Goal: Task Accomplishment & Management: Manage account settings

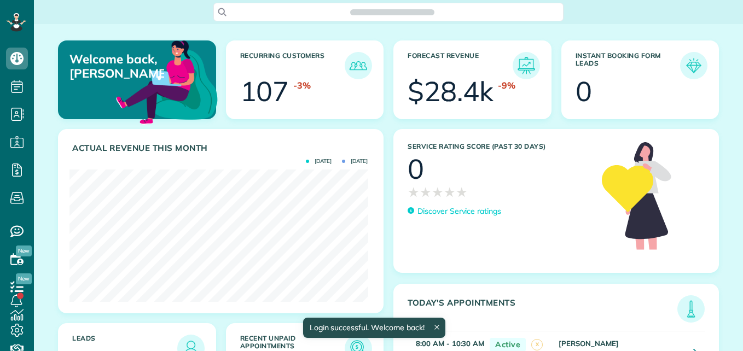
scroll to position [132, 298]
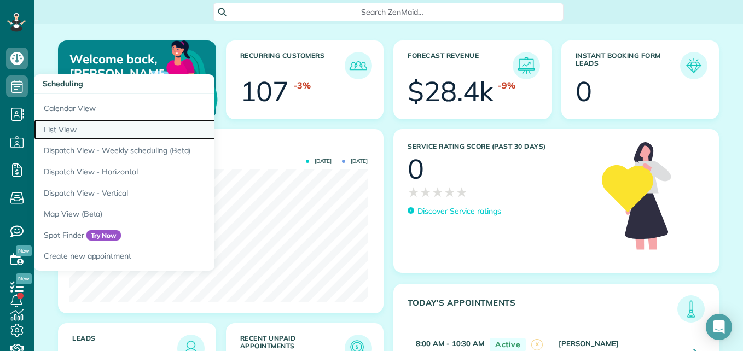
click at [63, 131] on link "List View" at bounding box center [171, 129] width 274 height 21
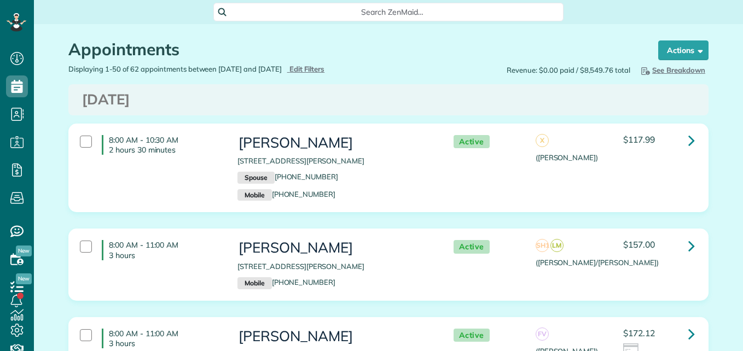
scroll to position [5, 5]
click at [323, 66] on span "Edit Filters" at bounding box center [307, 69] width 36 height 9
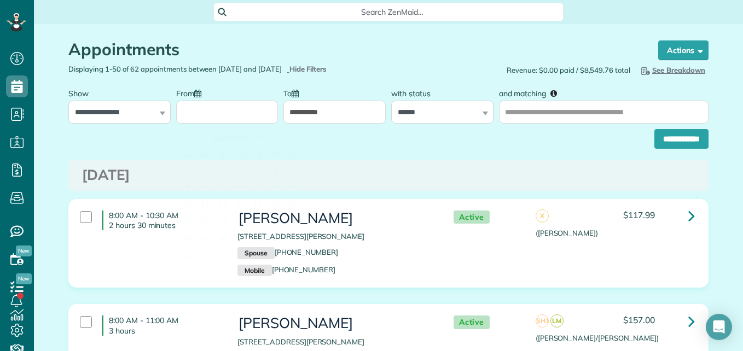
click at [213, 111] on input "From" at bounding box center [227, 112] width 102 height 23
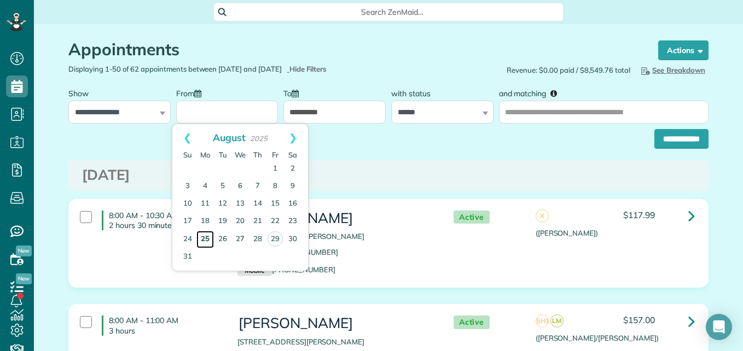
click at [207, 236] on link "25" at bounding box center [205, 240] width 18 height 18
type input "**********"
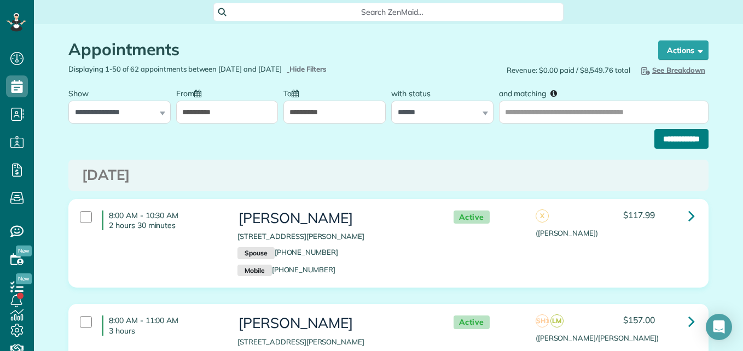
click at [654, 136] on input "**********" at bounding box center [681, 139] width 54 height 20
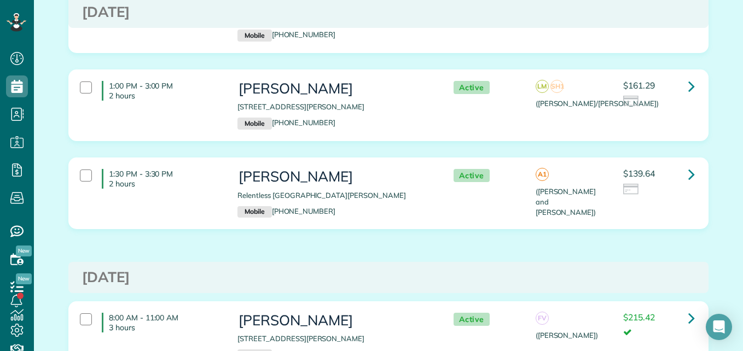
scroll to position [426, 0]
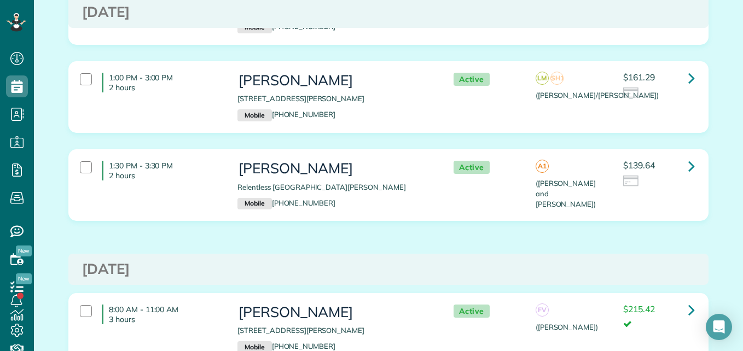
click at [454, 183] on div "1:30 PM - 3:30 PM 2 hours Kim Marling Relentless Drive Montgomery TX 77316 Mobi…" at bounding box center [387, 185] width 631 height 60
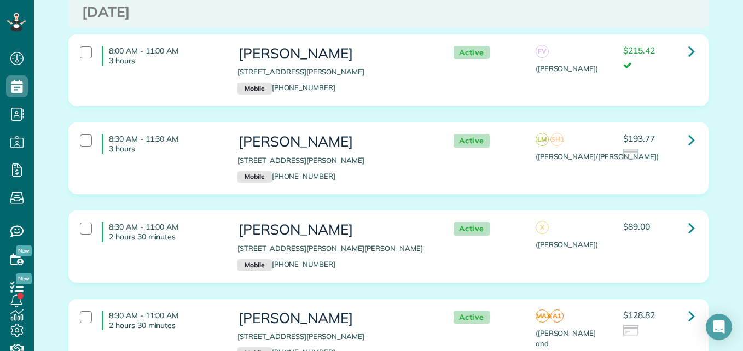
scroll to position [693, 0]
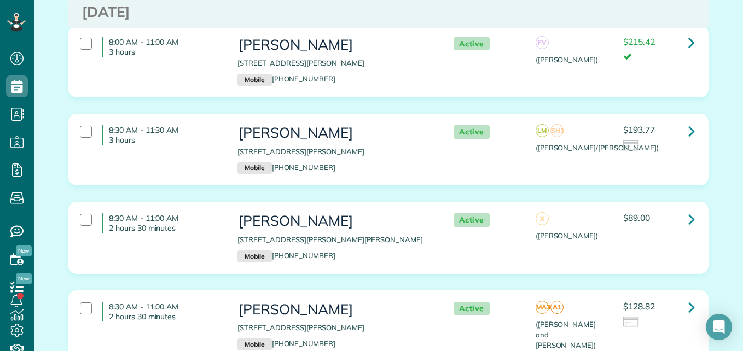
click at [583, 130] on div "LM SH1 (Sara/Lou)" at bounding box center [597, 139] width 123 height 28
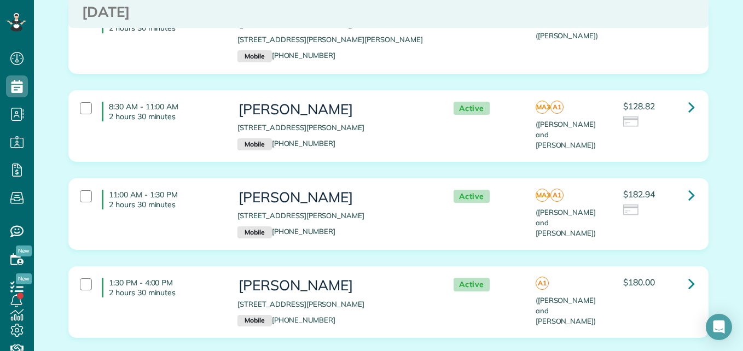
scroll to position [935, 0]
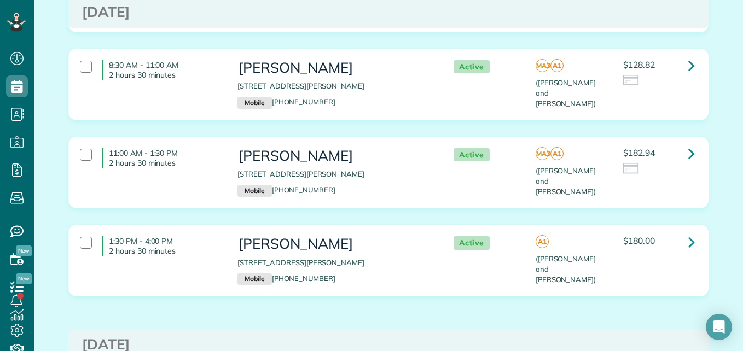
click at [646, 80] on div "$128.82" at bounding box center [659, 76] width 88 height 32
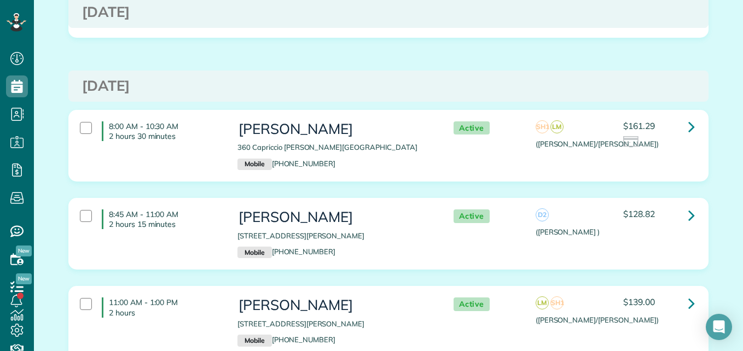
scroll to position [1219, 0]
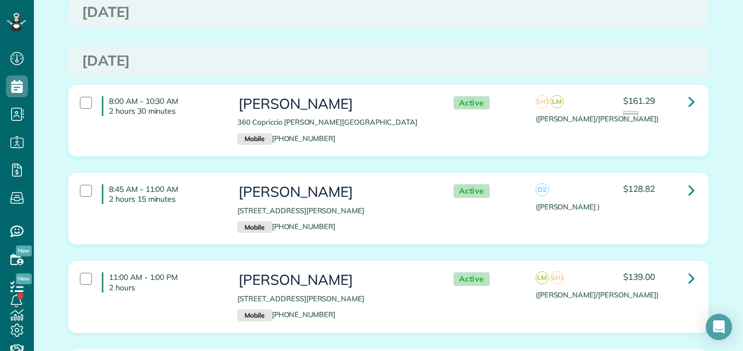
click at [661, 111] on div at bounding box center [658, 117] width 71 height 12
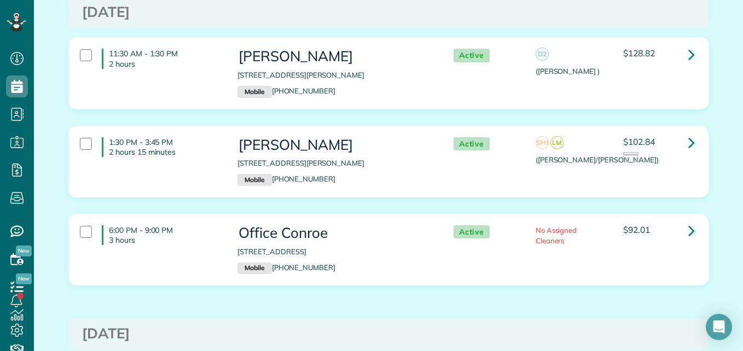
scroll to position [1662, 0]
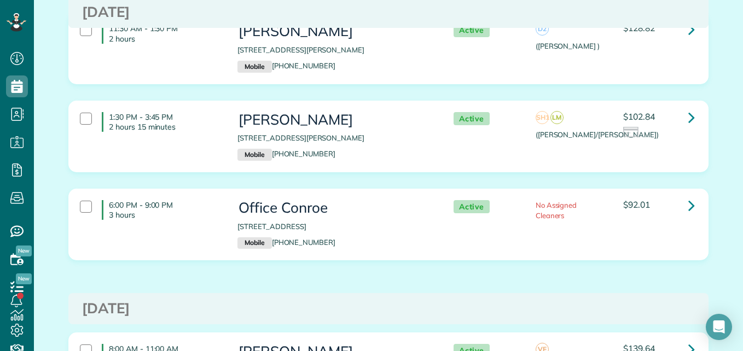
click at [651, 127] on div at bounding box center [658, 133] width 71 height 12
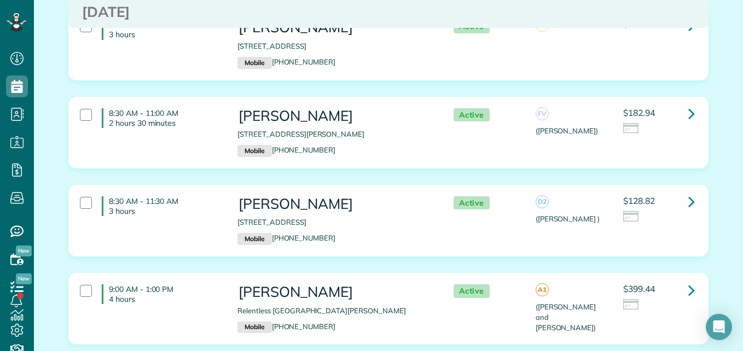
scroll to position [2188, 0]
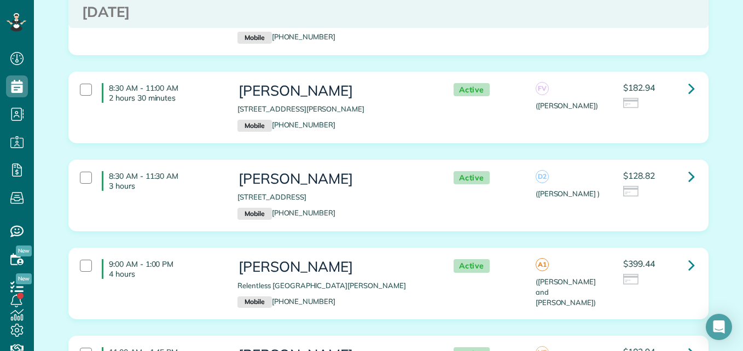
click at [589, 179] on div "Active D2 (Delmis ) $128.82" at bounding box center [571, 185] width 263 height 38
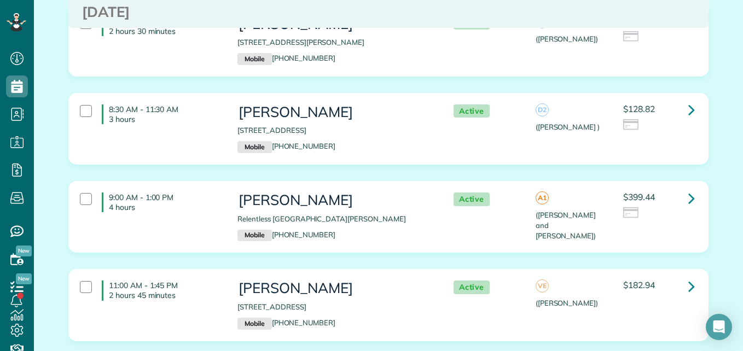
scroll to position [2280, 0]
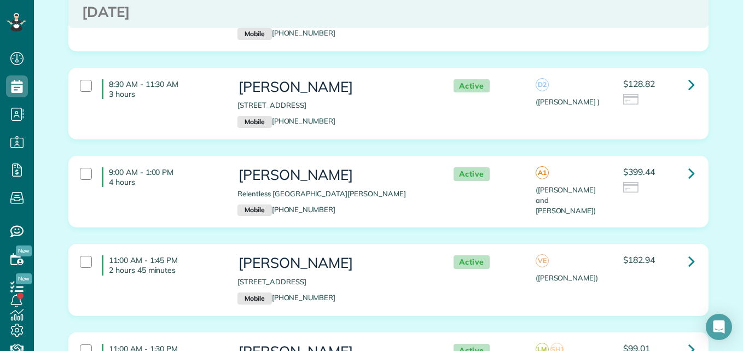
click at [666, 182] on div at bounding box center [658, 188] width 71 height 12
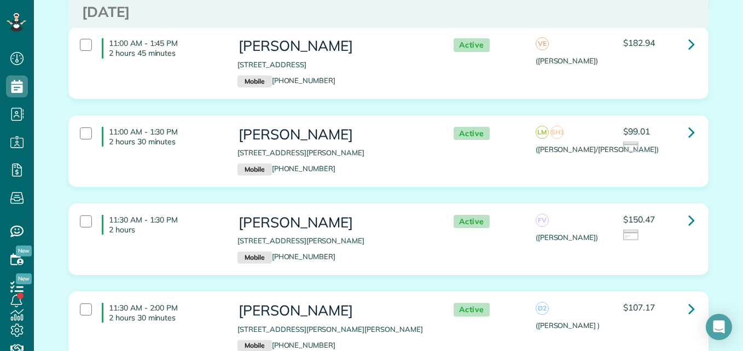
scroll to position [2530, 0]
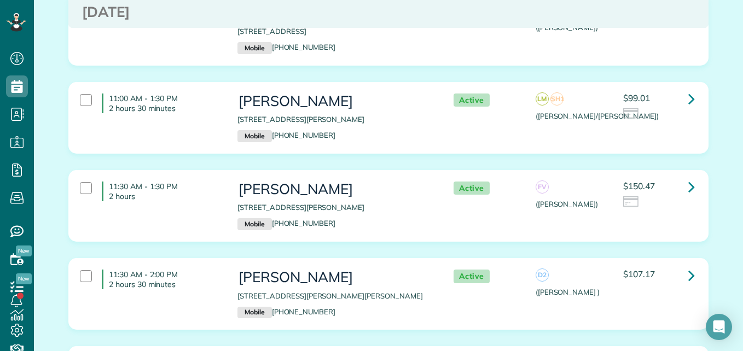
click at [674, 129] on div "11:00 AM - 1:30 PM 2 hours 30 minutes Denisse Marez 131 Kinnerly Peak Place Mon…" at bounding box center [387, 118] width 631 height 60
click at [660, 182] on div "$150.47" at bounding box center [658, 195] width 71 height 27
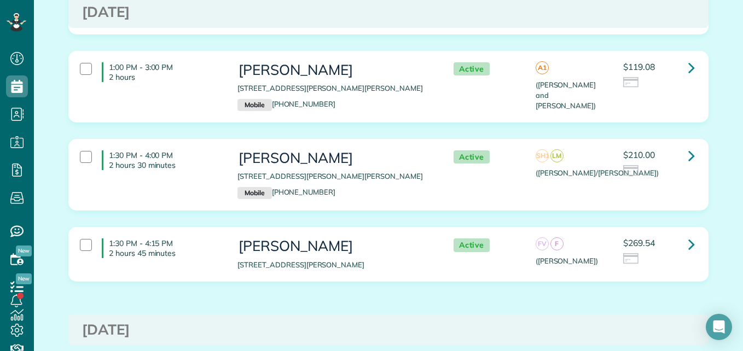
scroll to position [2897, 0]
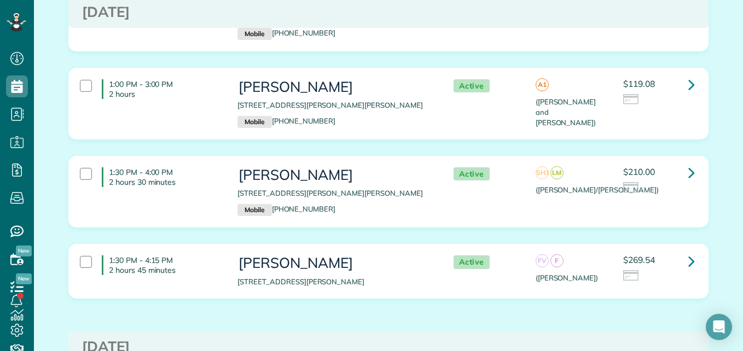
click at [666, 187] on div "$210.00" at bounding box center [659, 183] width 88 height 32
click at [663, 256] on div "$269.54" at bounding box center [658, 269] width 71 height 27
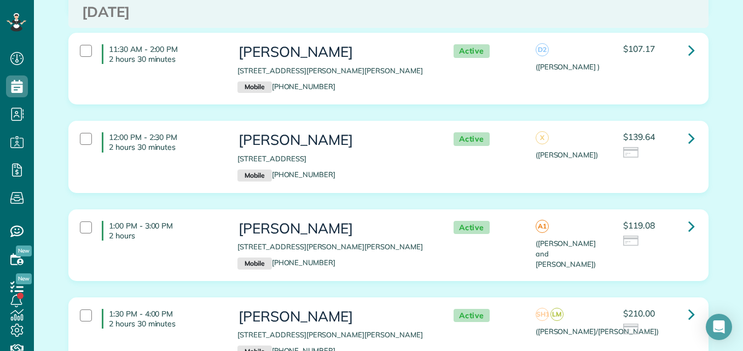
scroll to position [2722, 0]
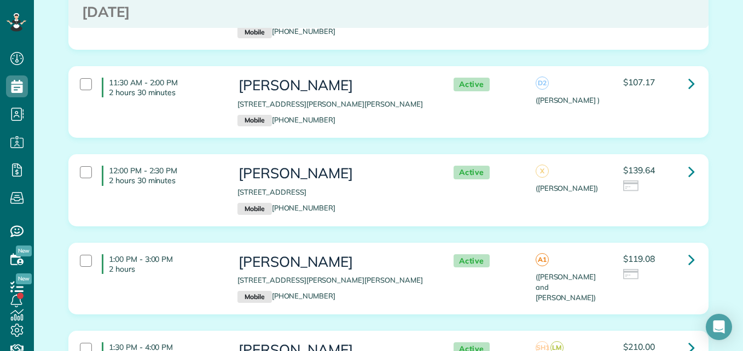
click at [673, 201] on div "12:00 PM - 2:30 PM 2 hours 30 minutes Megan Harvill 24 Gannet Hollow Place Spri…" at bounding box center [387, 190] width 631 height 60
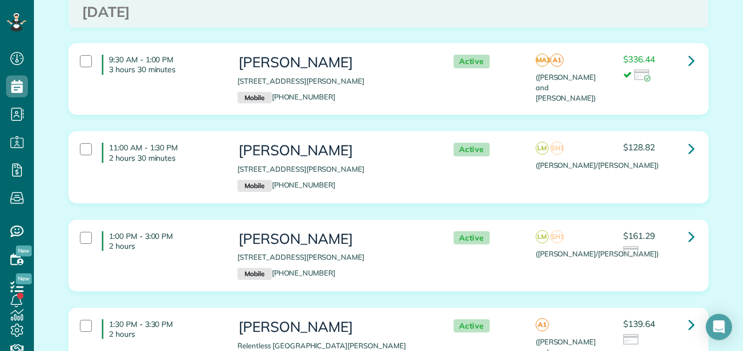
scroll to position [0, 0]
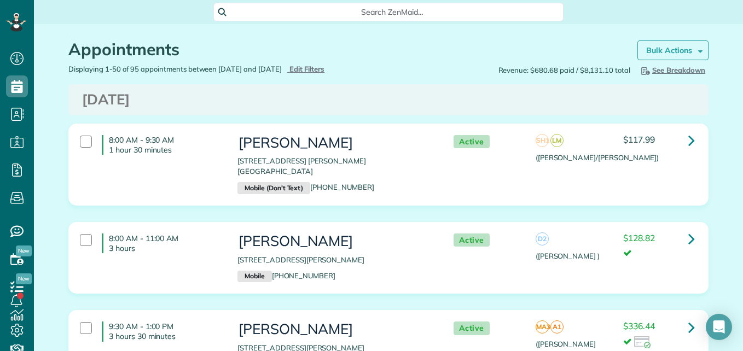
click at [681, 48] on strong "Bulk Actions" at bounding box center [669, 50] width 46 height 10
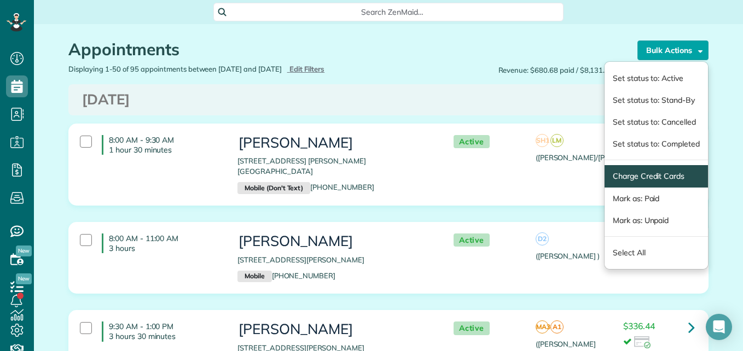
click at [631, 182] on span "Charge Credit Cards" at bounding box center [656, 176] width 103 height 22
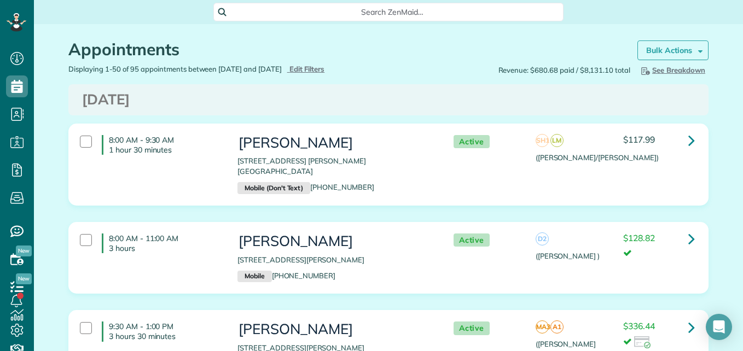
click at [686, 47] on strong "Bulk Actions" at bounding box center [669, 50] width 46 height 10
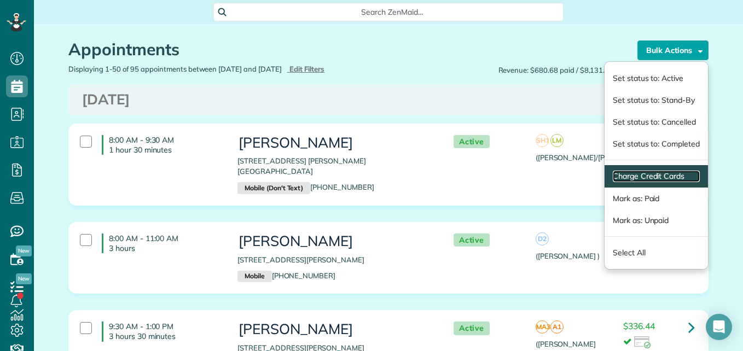
click at [623, 178] on link "Charge Credit Cards" at bounding box center [656, 176] width 87 height 11
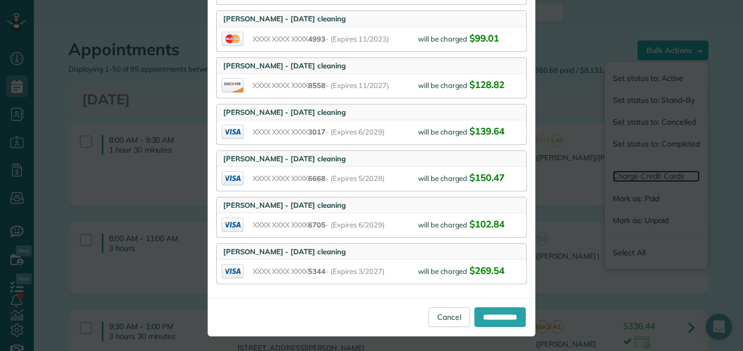
scroll to position [349, 0]
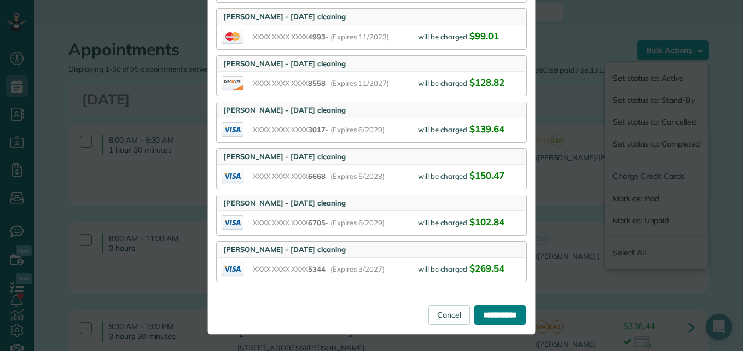
click at [492, 306] on input "**********" at bounding box center [499, 315] width 51 height 20
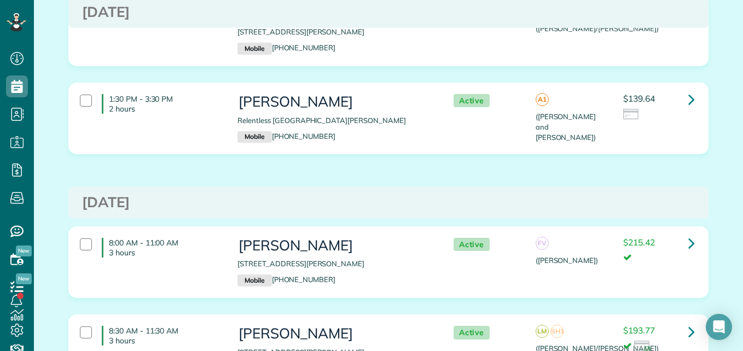
scroll to position [501, 0]
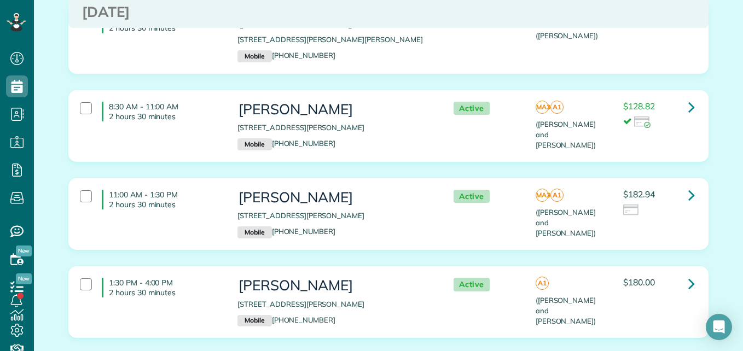
scroll to position [919, 0]
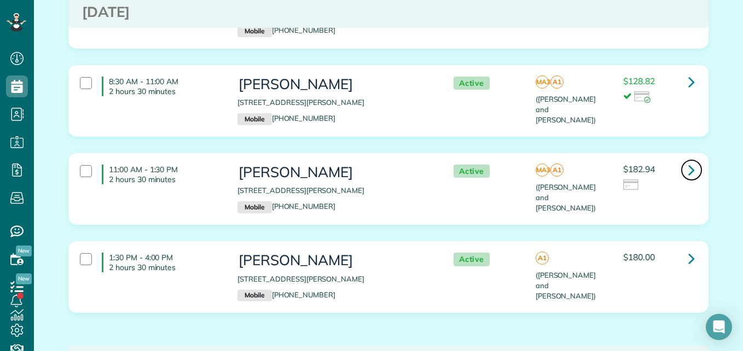
click at [688, 160] on icon at bounding box center [691, 169] width 7 height 19
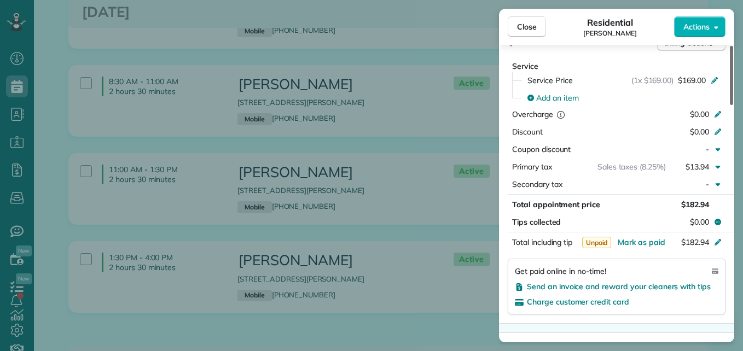
scroll to position [562, 0]
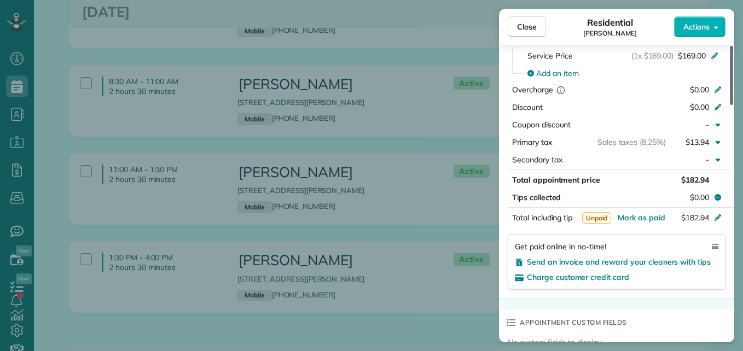
drag, startPoint x: 729, startPoint y: 91, endPoint x: 742, endPoint y: 202, distance: 112.3
click at [733, 105] on div at bounding box center [731, 75] width 3 height 59
click at [681, 262] on span "Send an invoice and reward your cleaners with tips" at bounding box center [619, 262] width 184 height 10
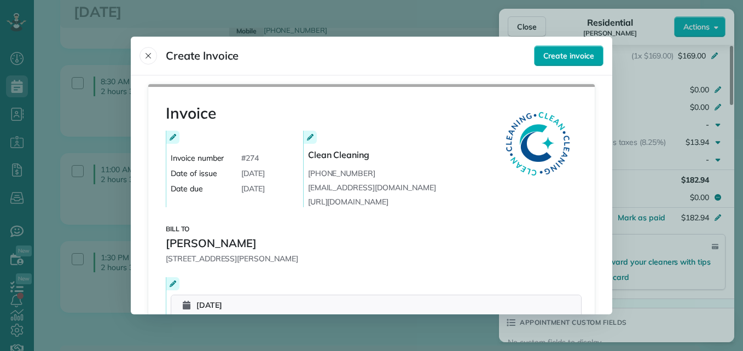
click at [588, 62] on button "Create invoice" at bounding box center [568, 55] width 69 height 21
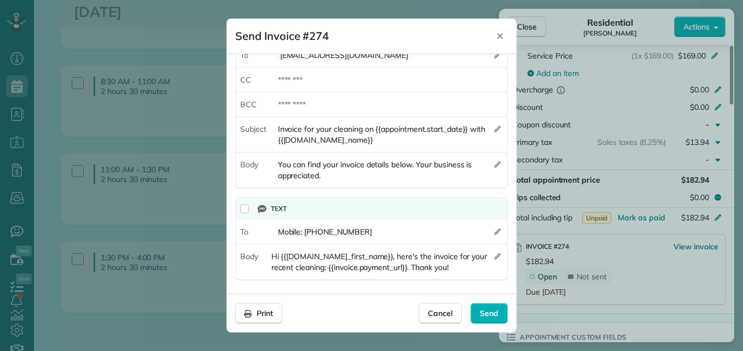
scroll to position [0, 0]
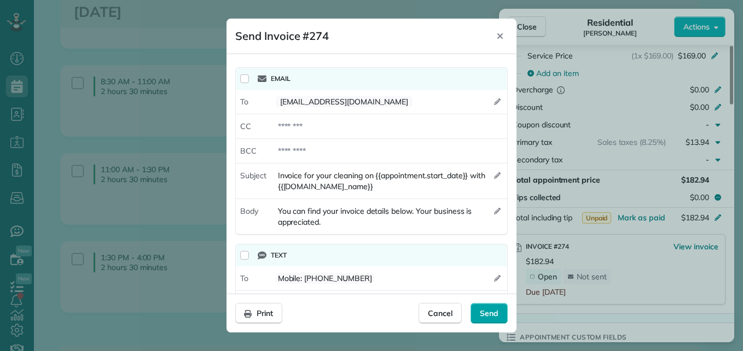
click at [483, 316] on span "Send" at bounding box center [489, 313] width 19 height 11
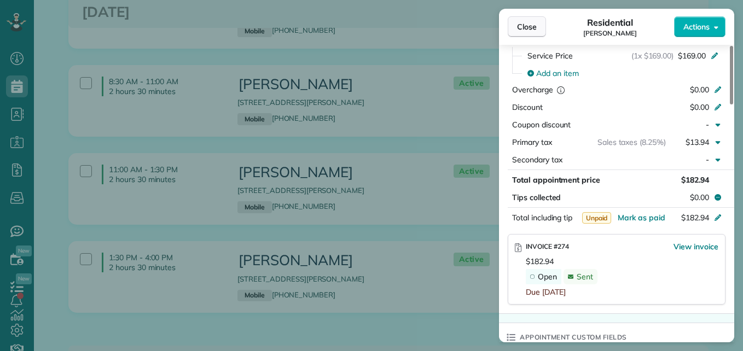
click at [526, 32] on button "Close" at bounding box center [527, 26] width 38 height 21
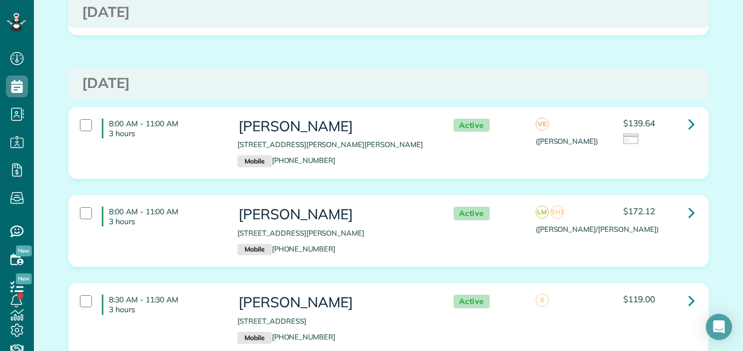
scroll to position [1904, 0]
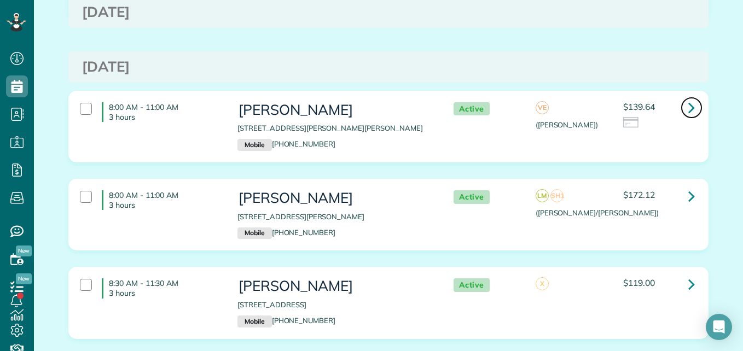
click at [689, 98] on icon at bounding box center [691, 107] width 7 height 19
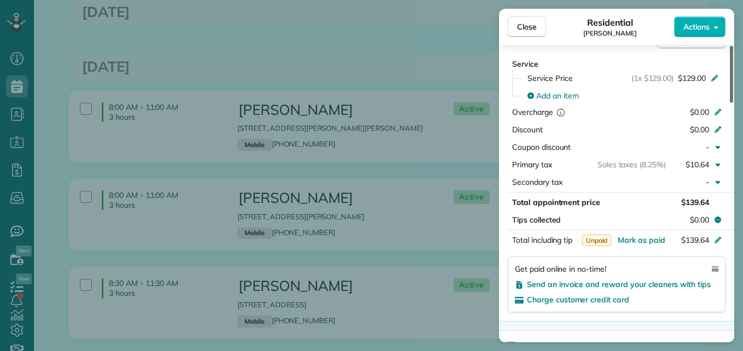
scroll to position [548, 0]
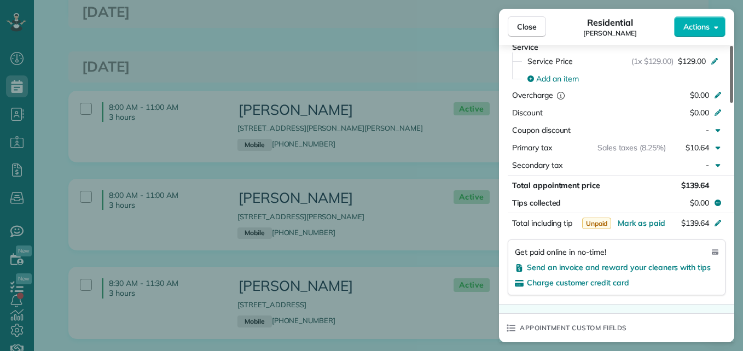
drag, startPoint x: 729, startPoint y: 93, endPoint x: 738, endPoint y: 198, distance: 105.4
click at [733, 103] on div at bounding box center [731, 74] width 3 height 57
click at [672, 263] on span "Send an invoice and reward your cleaners with tips" at bounding box center [619, 268] width 184 height 10
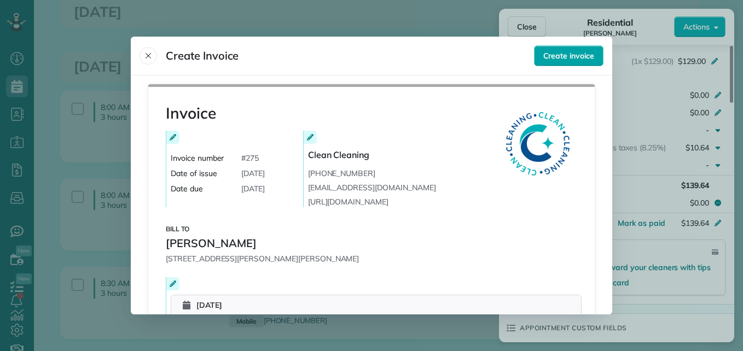
click at [572, 59] on span "Create invoice" at bounding box center [568, 55] width 51 height 11
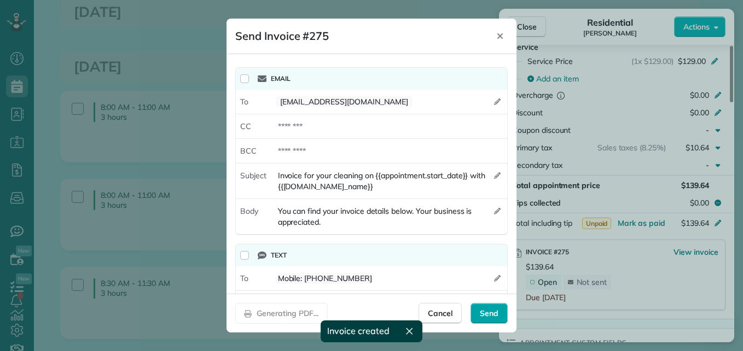
click at [483, 312] on span "Send" at bounding box center [489, 313] width 19 height 11
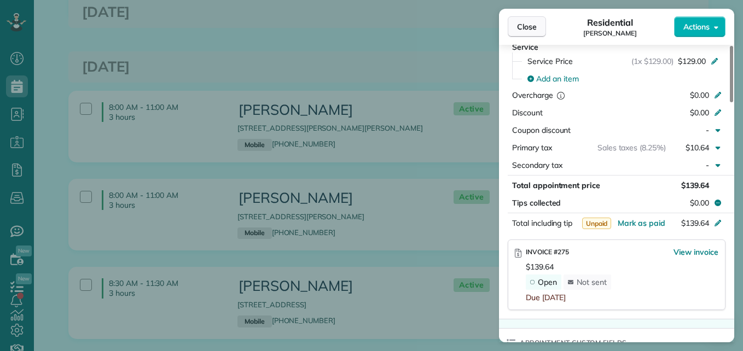
click at [528, 29] on span "Close" at bounding box center [527, 26] width 20 height 11
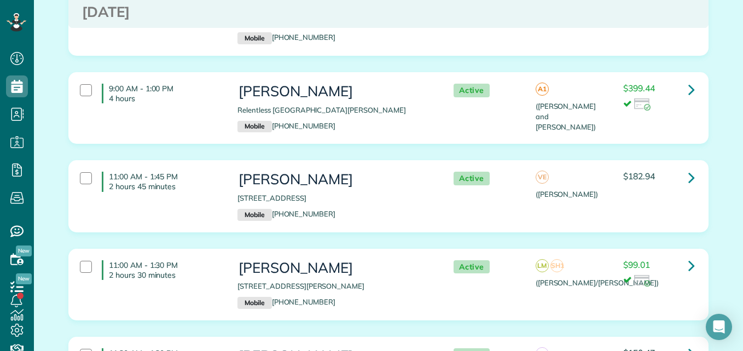
scroll to position [2372, 0]
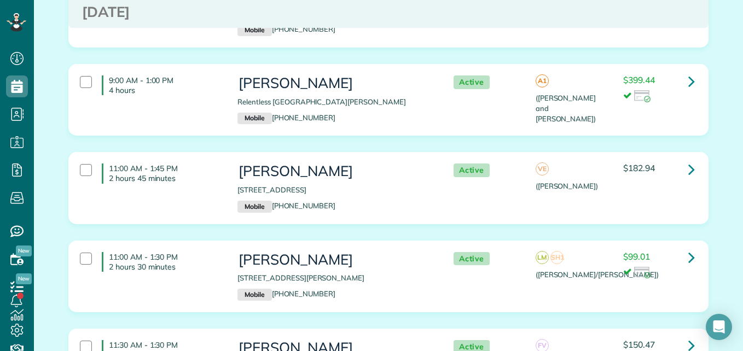
click at [728, 187] on div "Appointments the List View [2 min] Schedule Changes Actions Create Appointment …" at bounding box center [388, 135] width 709 height 4964
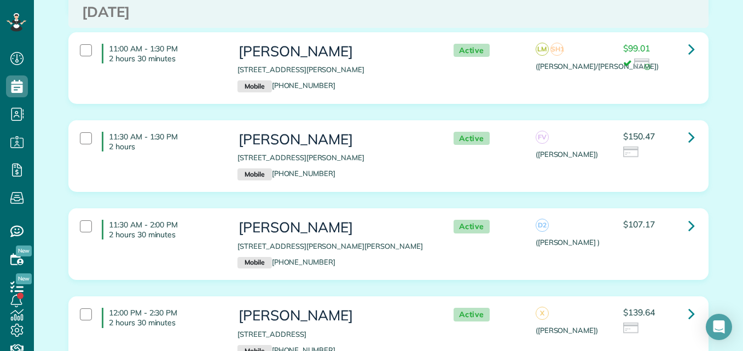
scroll to position [2589, 0]
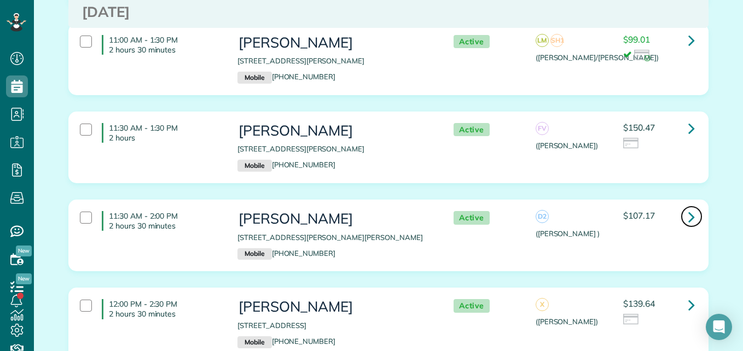
click at [689, 207] on icon at bounding box center [691, 216] width 7 height 19
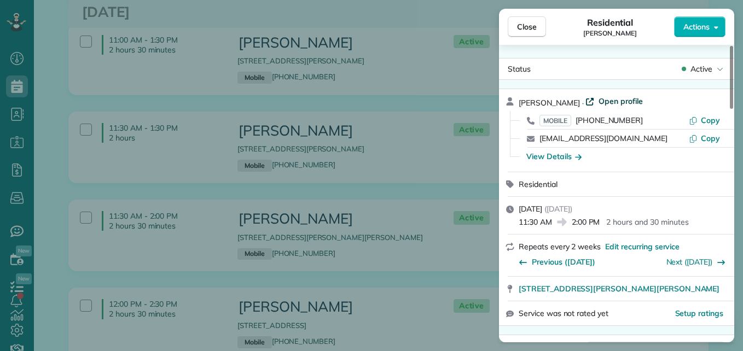
click at [601, 101] on span "Open profile" at bounding box center [621, 101] width 44 height 11
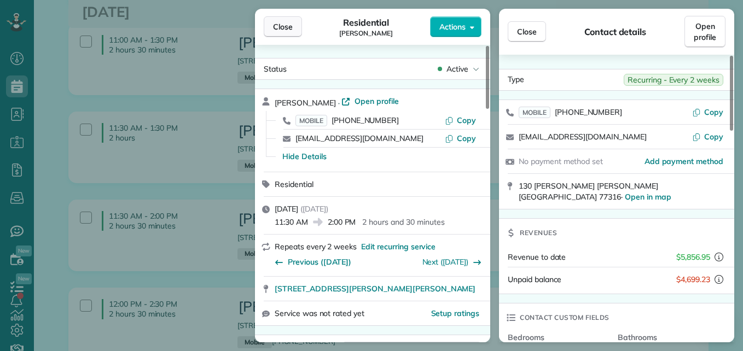
click at [283, 25] on span "Close" at bounding box center [283, 26] width 20 height 11
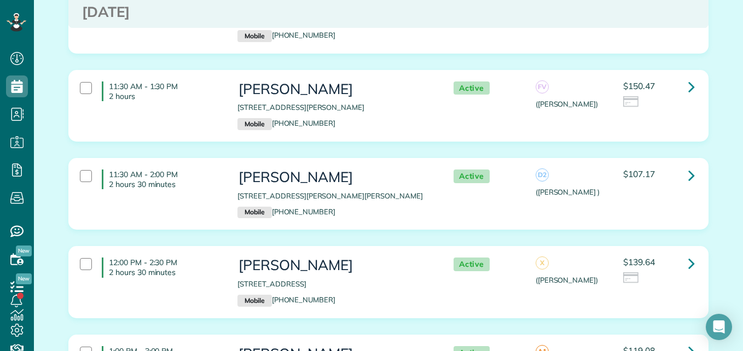
scroll to position [2664, 0]
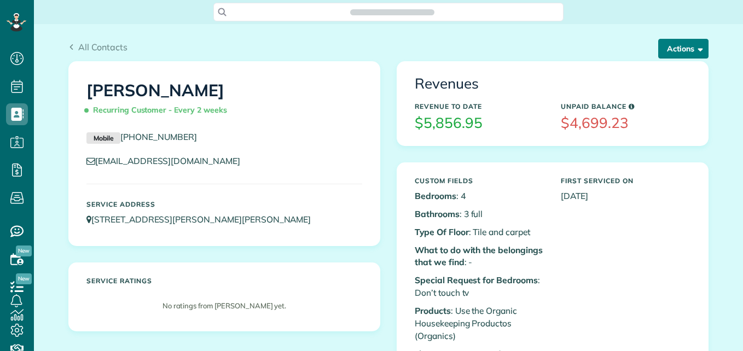
scroll to position [5, 5]
click at [680, 58] on button "Actions" at bounding box center [683, 49] width 50 height 20
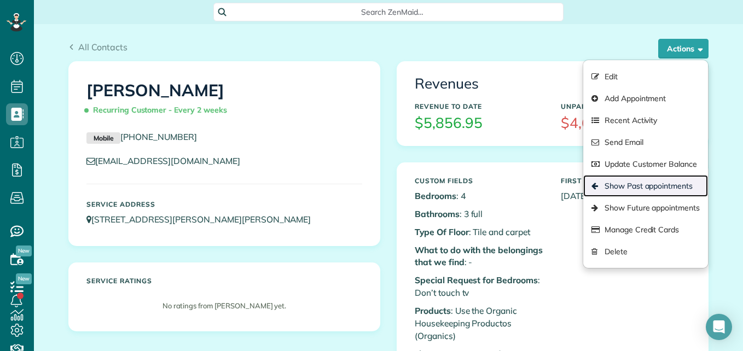
click at [646, 183] on link "Show Past appointments" at bounding box center [645, 186] width 125 height 22
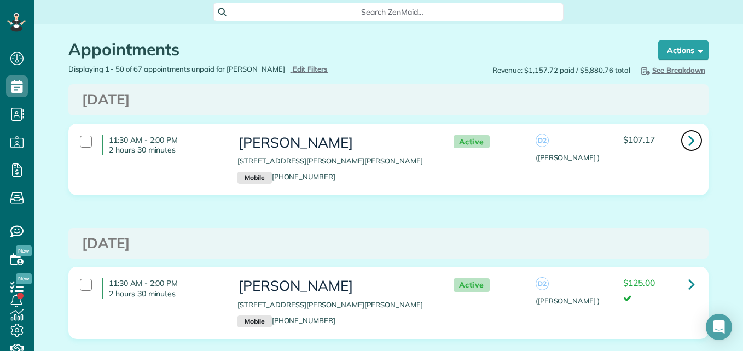
click at [688, 136] on icon at bounding box center [691, 140] width 7 height 19
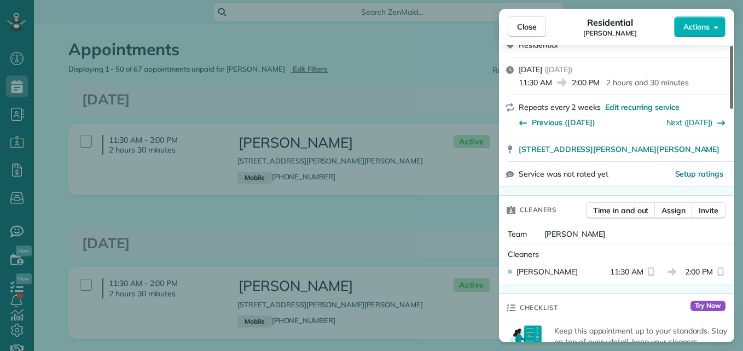
scroll to position [148, 0]
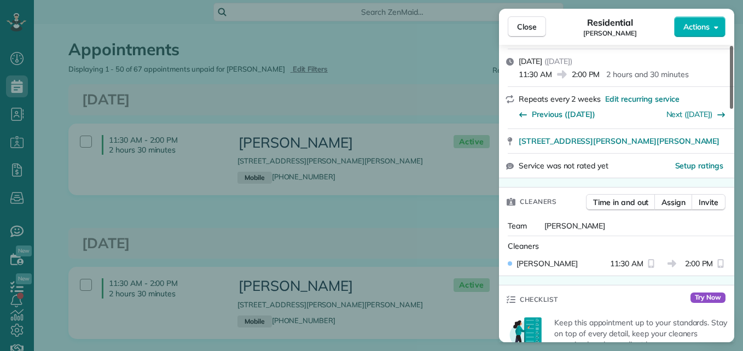
drag, startPoint x: 733, startPoint y: 99, endPoint x: 724, endPoint y: 130, distance: 32.5
click at [730, 109] on div at bounding box center [731, 77] width 3 height 63
click at [724, 130] on div "[STREET_ADDRESS][PERSON_NAME][PERSON_NAME]" at bounding box center [616, 141] width 235 height 24
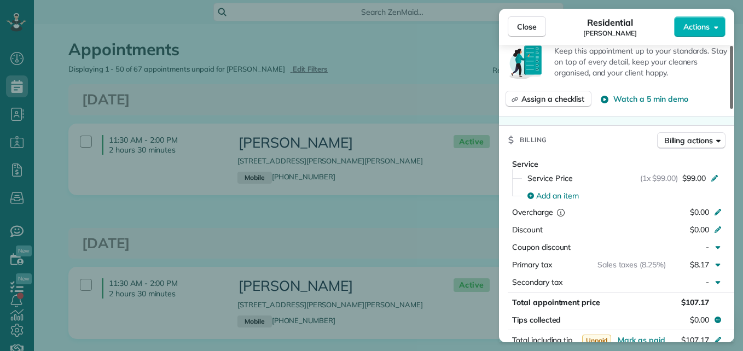
scroll to position [422, 0]
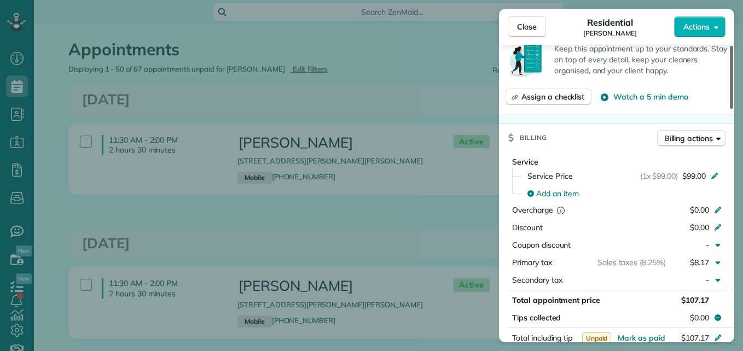
drag, startPoint x: 730, startPoint y: 130, endPoint x: 718, endPoint y: 188, distance: 59.1
click at [730, 109] on div at bounding box center [731, 77] width 3 height 63
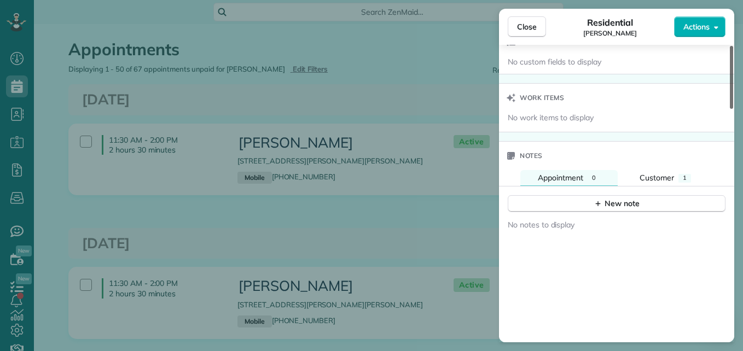
scroll to position [826, 0]
drag, startPoint x: 731, startPoint y: 180, endPoint x: 704, endPoint y: 265, distance: 89.3
click at [730, 109] on div at bounding box center [731, 77] width 3 height 63
click at [621, 198] on div "New note" at bounding box center [617, 200] width 46 height 11
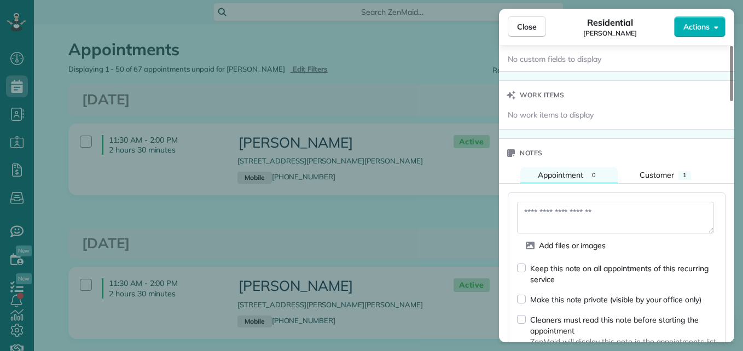
click at [526, 37] on div "Close Residential Kelly Weaver Actions" at bounding box center [616, 27] width 235 height 36
click at [529, 36] on button "Close" at bounding box center [527, 26] width 38 height 21
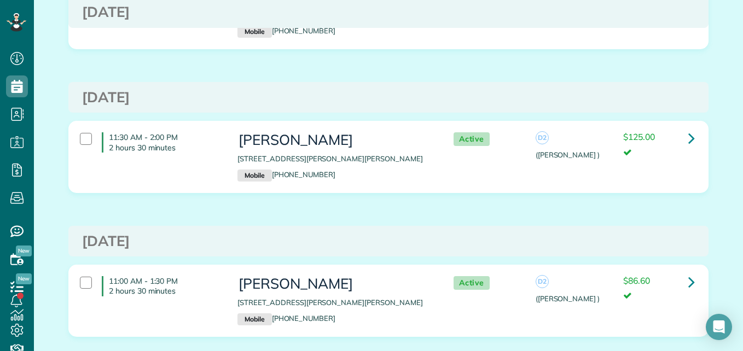
scroll to position [153, 0]
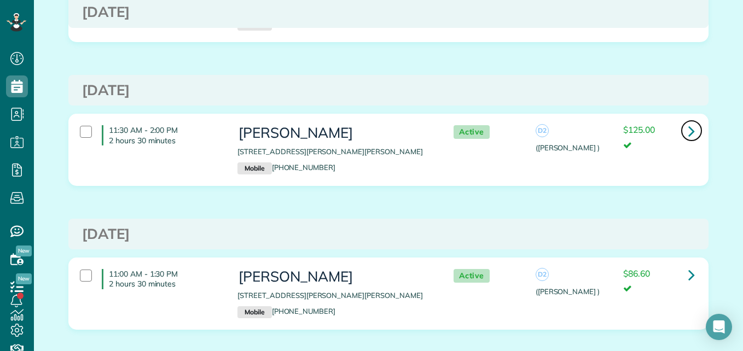
click at [688, 134] on icon at bounding box center [691, 130] width 7 height 19
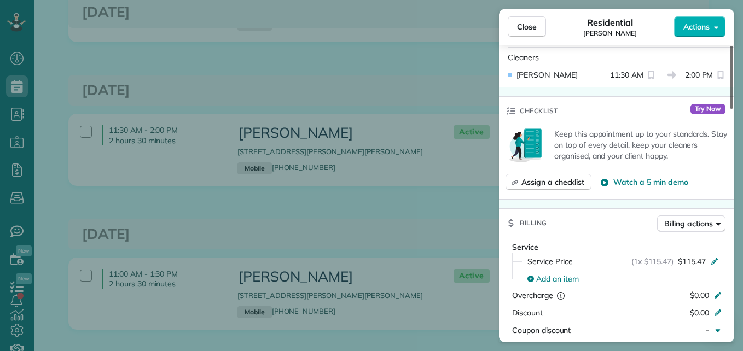
scroll to position [334, 0]
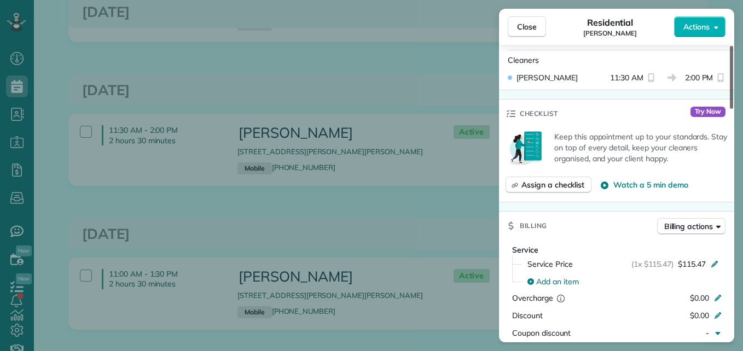
drag, startPoint x: 730, startPoint y: 94, endPoint x: 730, endPoint y: 164, distance: 70.6
click at [730, 109] on div at bounding box center [731, 77] width 3 height 63
click at [527, 30] on span "Close" at bounding box center [527, 26] width 20 height 11
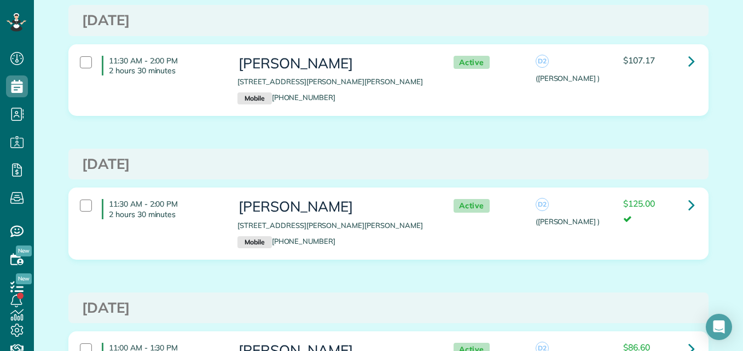
scroll to position [67, 0]
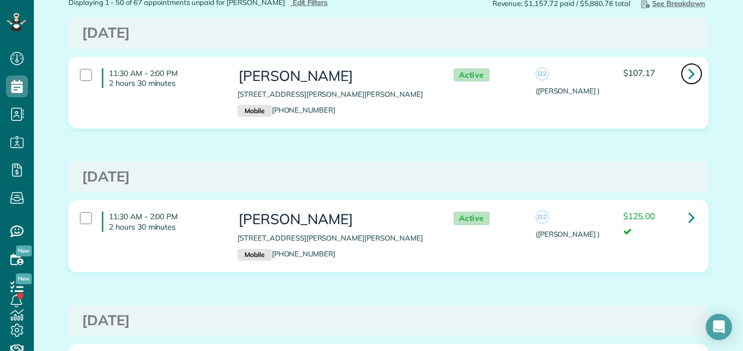
click at [688, 77] on icon at bounding box center [691, 73] width 7 height 19
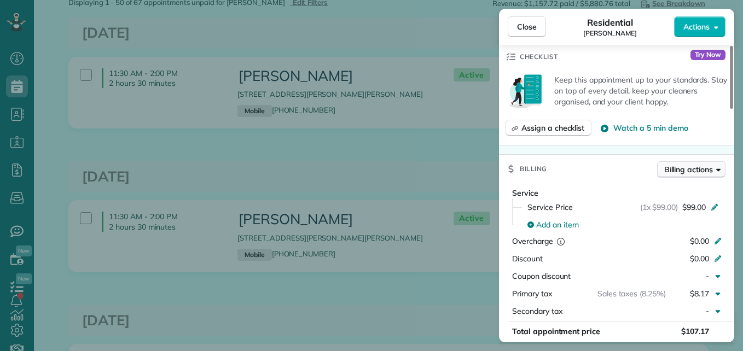
drag, startPoint x: 733, startPoint y: 78, endPoint x: 723, endPoint y: 163, distance: 84.9
click at [730, 109] on div at bounding box center [731, 77] width 3 height 63
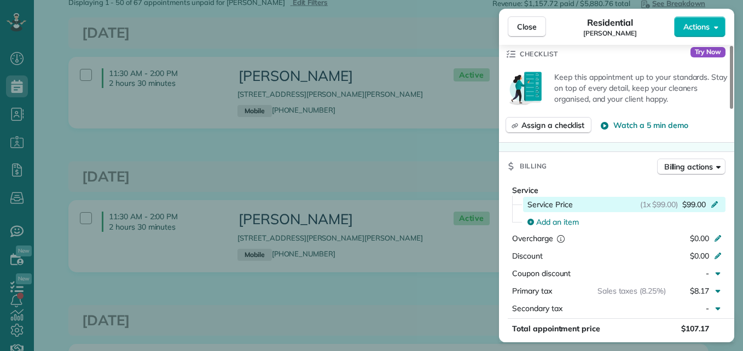
click at [689, 201] on span "$99.00" at bounding box center [694, 204] width 24 height 11
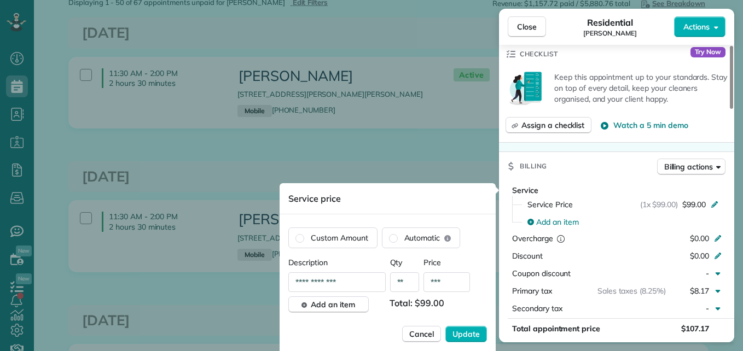
click at [449, 281] on input "***" at bounding box center [447, 283] width 47 height 20
type input "*****"
click at [462, 283] on input "*****" at bounding box center [447, 283] width 47 height 20
type input "**"
type input "***"
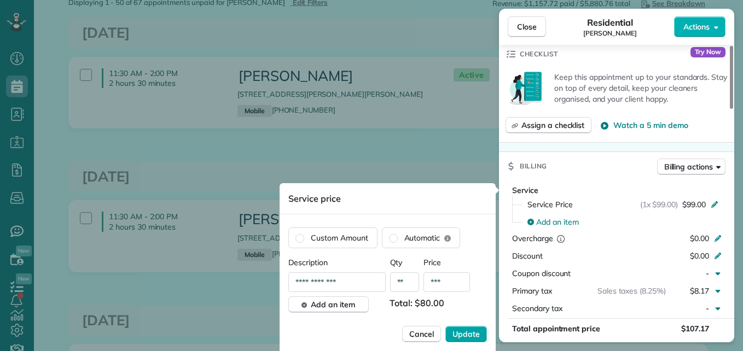
click at [460, 327] on button "Update" at bounding box center [466, 334] width 42 height 16
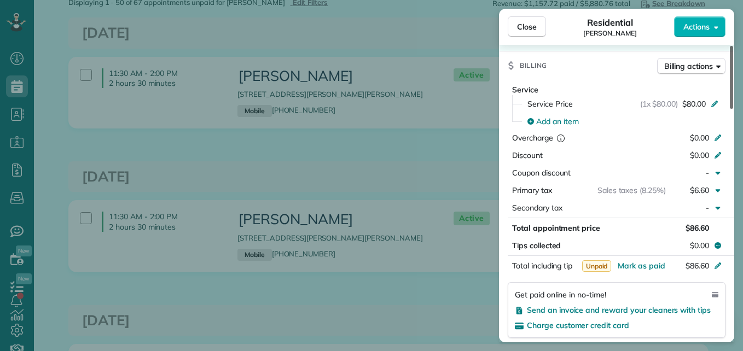
scroll to position [505, 0]
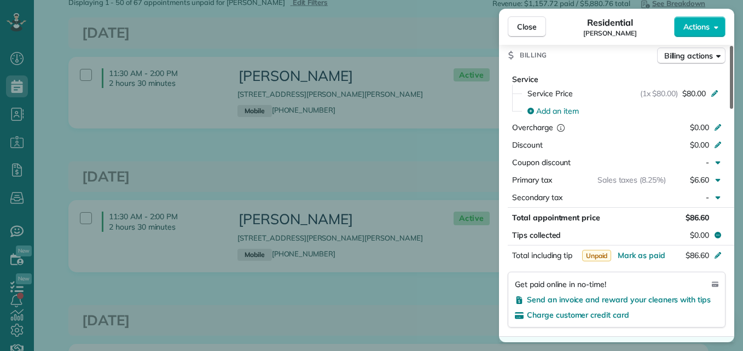
drag, startPoint x: 730, startPoint y: 160, endPoint x: 727, endPoint y: 184, distance: 23.8
click at [730, 109] on div at bounding box center [731, 77] width 3 height 63
click at [535, 27] on span "Close" at bounding box center [527, 26] width 20 height 11
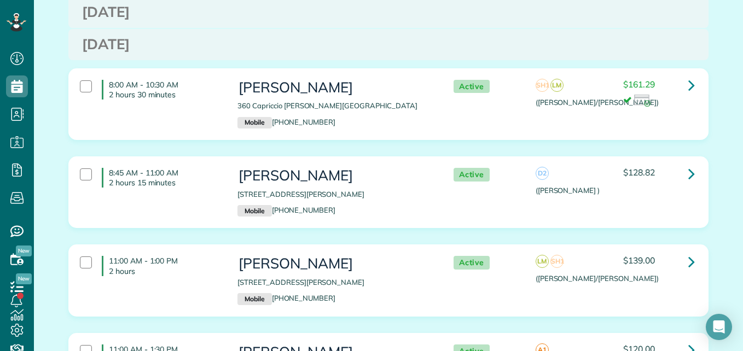
scroll to position [1269, 0]
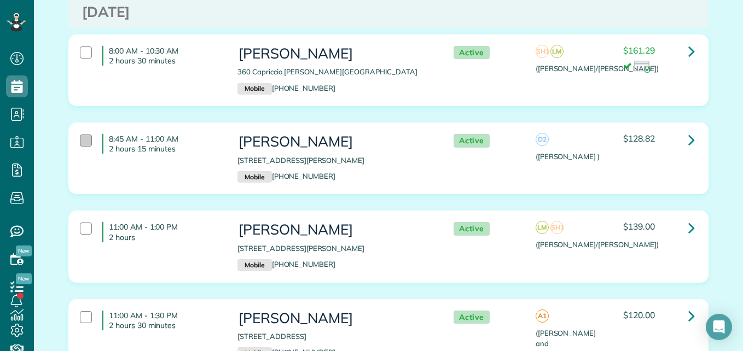
click at [81, 135] on div at bounding box center [86, 141] width 12 height 12
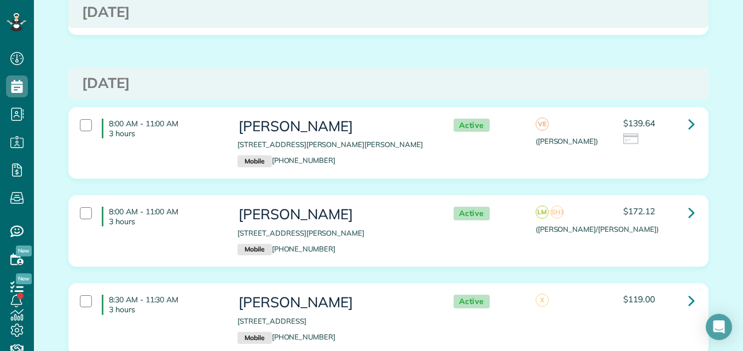
scroll to position [1895, 0]
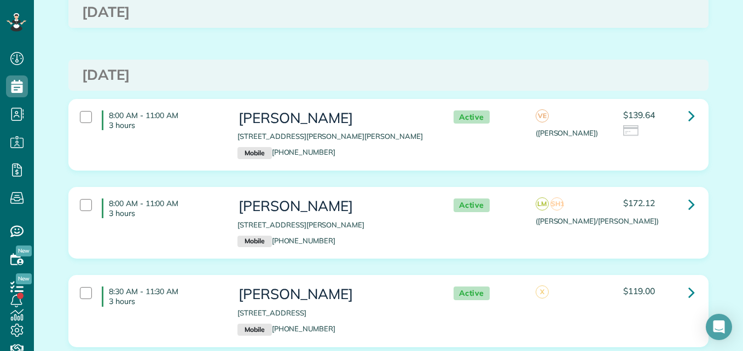
click at [88, 196] on div "8:00 AM - 11:00 AM 3 hours" at bounding box center [151, 208] width 158 height 31
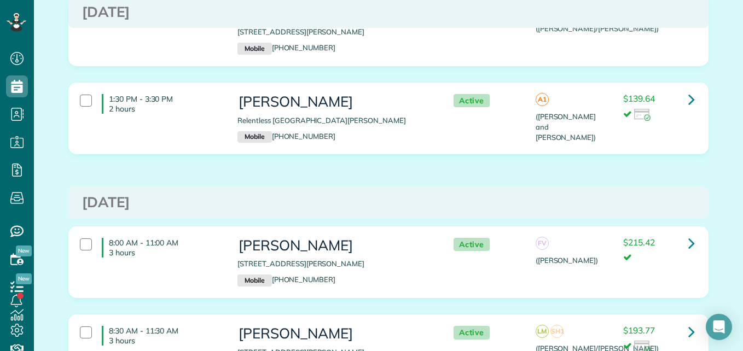
scroll to position [0, 0]
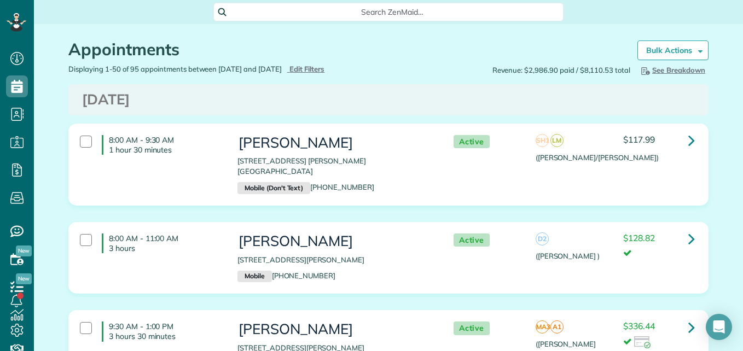
click at [707, 47] on div "Appointments Schedule Changes Actions Create Appointment Create Task Clock In/O…" at bounding box center [388, 44] width 657 height 40
click at [684, 50] on strong "Bulk Actions" at bounding box center [669, 50] width 46 height 10
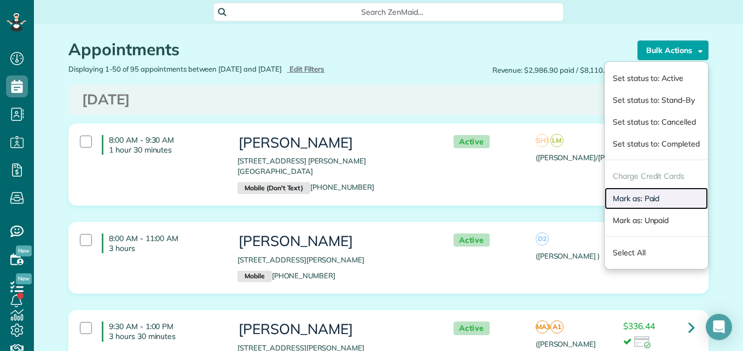
click at [629, 195] on link "Mark as: Paid" at bounding box center [656, 199] width 103 height 22
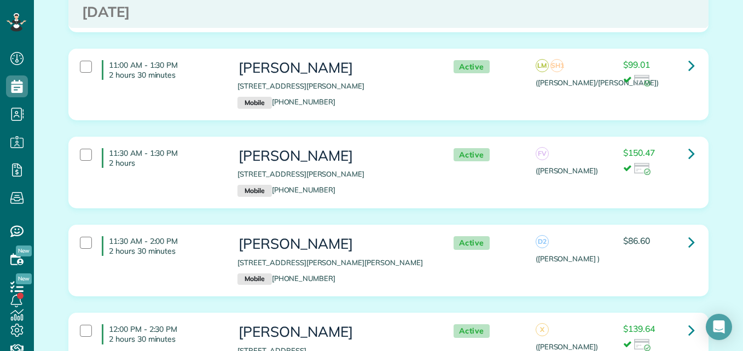
scroll to position [2589, 0]
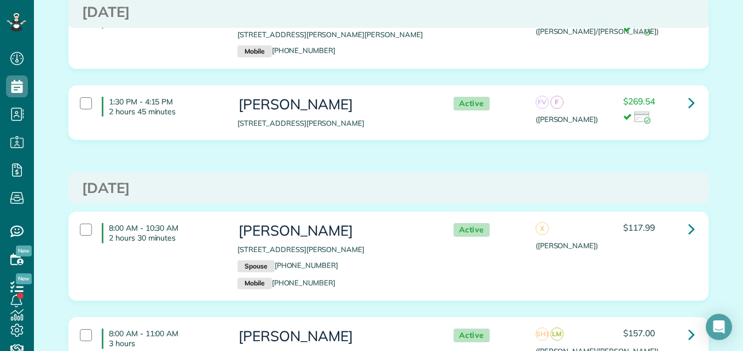
scroll to position [3081, 0]
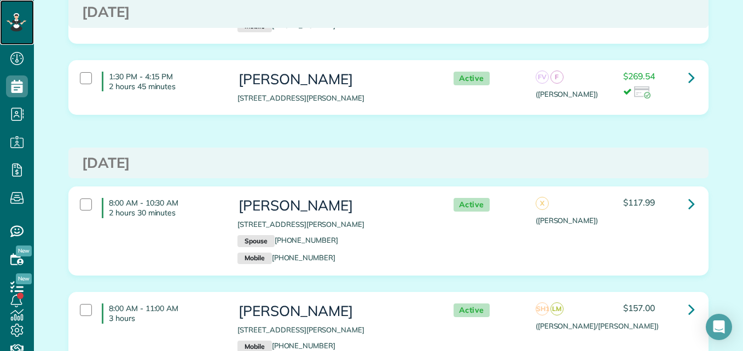
click at [8, 22] on icon at bounding box center [17, 22] width 20 height 19
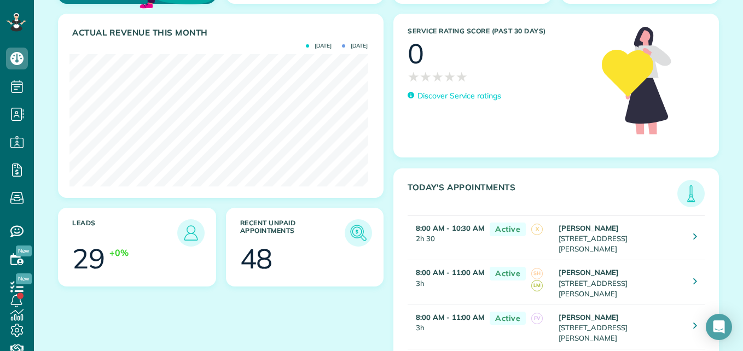
scroll to position [147, 0]
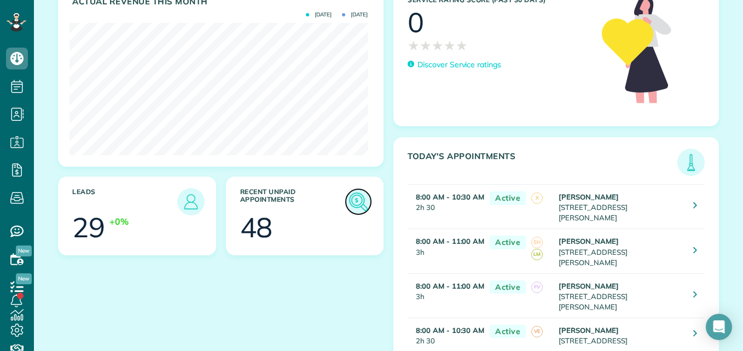
click at [357, 204] on img at bounding box center [358, 201] width 25 height 25
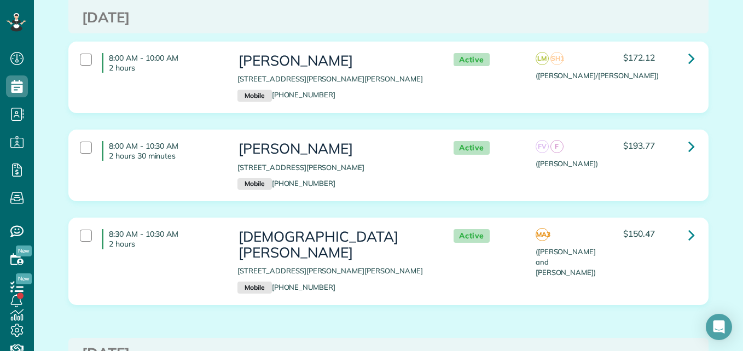
scroll to position [3376, 0]
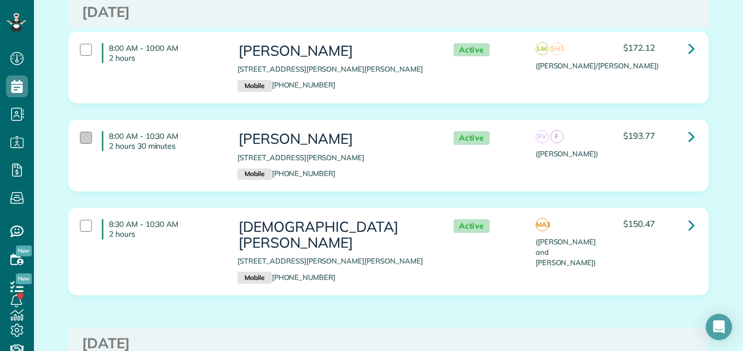
click at [86, 132] on div at bounding box center [86, 138] width 12 height 12
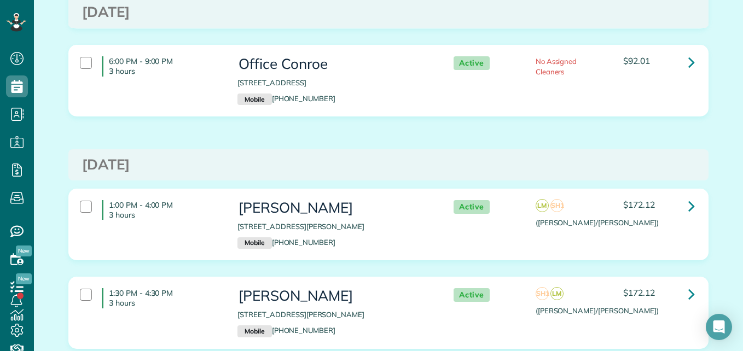
scroll to position [0, 0]
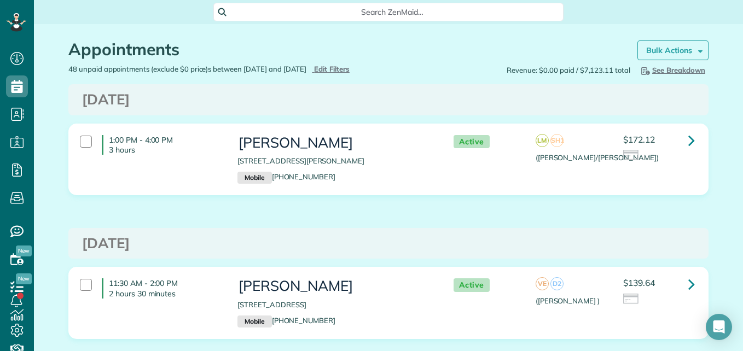
click at [637, 51] on link "Bulk Actions" at bounding box center [672, 50] width 71 height 20
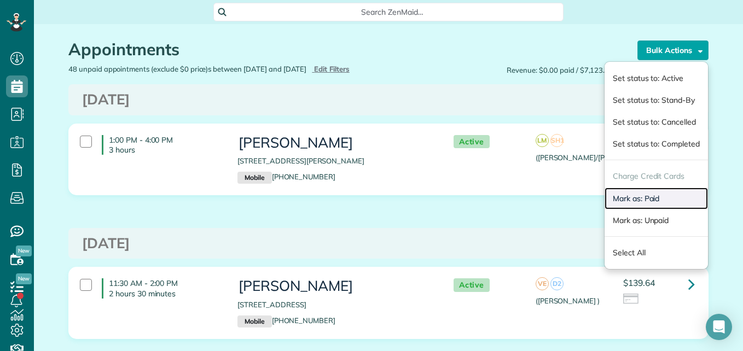
click at [629, 199] on link "Mark as: Paid" at bounding box center [656, 199] width 103 height 22
